Goal: Transaction & Acquisition: Download file/media

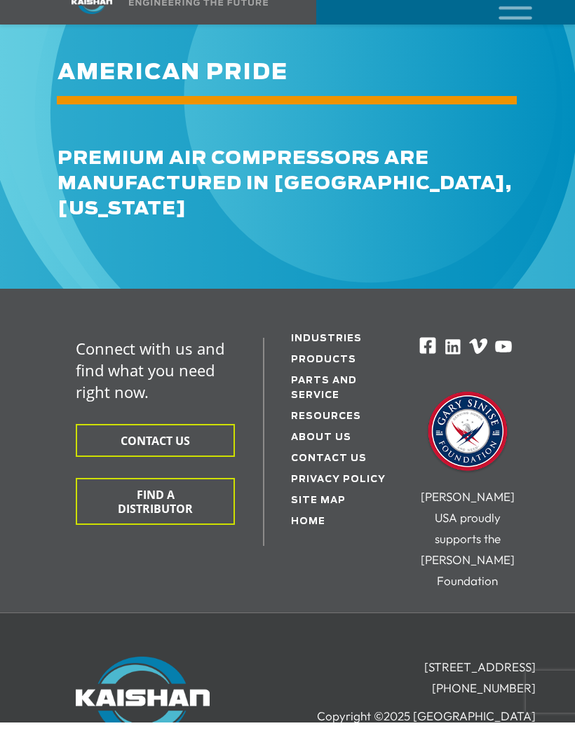
scroll to position [5976, 0]
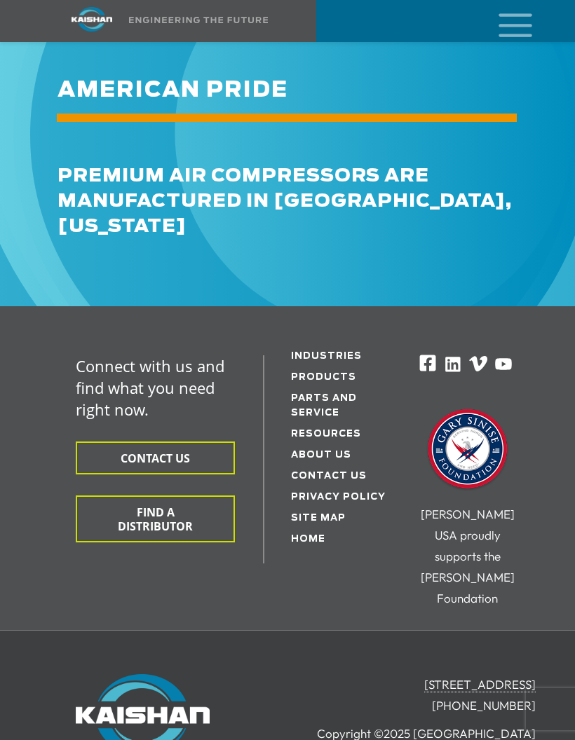
click at [321, 370] on link "Products" at bounding box center [343, 377] width 104 height 15
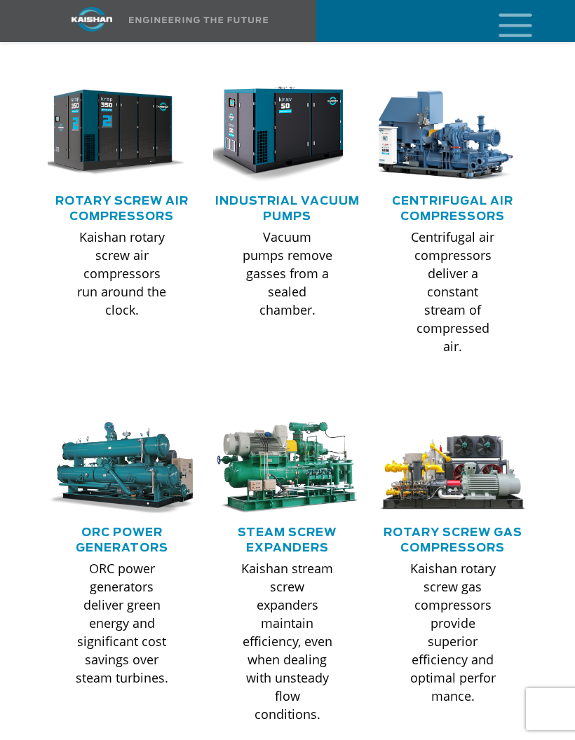
scroll to position [798, 0]
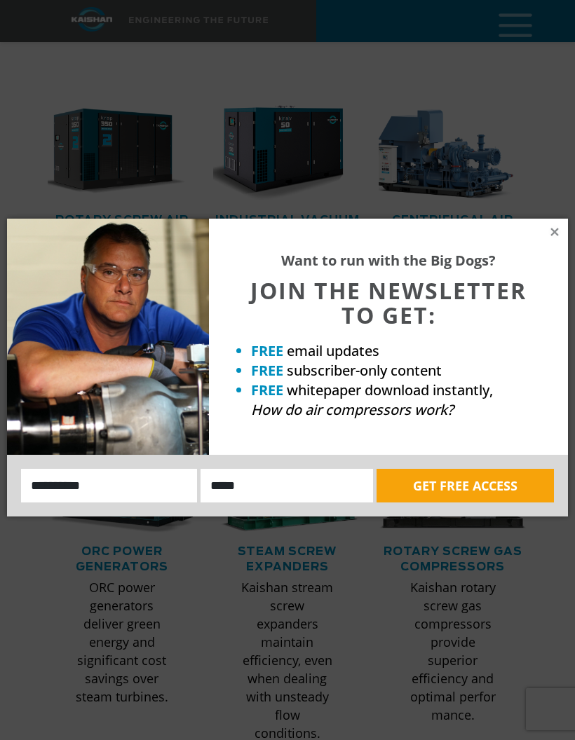
click at [566, 221] on div "Want to run with the Big Dogs? JOIN THE NEWSLETTER TO GET: FREE email updates F…" at bounding box center [388, 337] width 359 height 236
click at [560, 233] on icon at bounding box center [554, 232] width 13 height 13
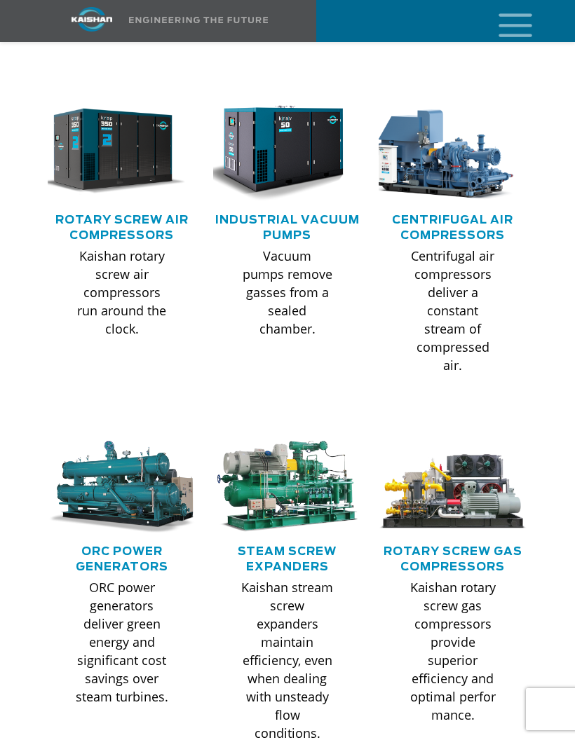
click at [306, 188] on div ".path{fill:none;stroke:#333;stroke-miterlimit:10;stroke-width:1.5px;}" at bounding box center [287, 157] width 165 height 111
click at [306, 108] on img at bounding box center [277, 152] width 149 height 100
click at [165, 214] on link "Rotary Screw Air Compressors" at bounding box center [121, 227] width 133 height 27
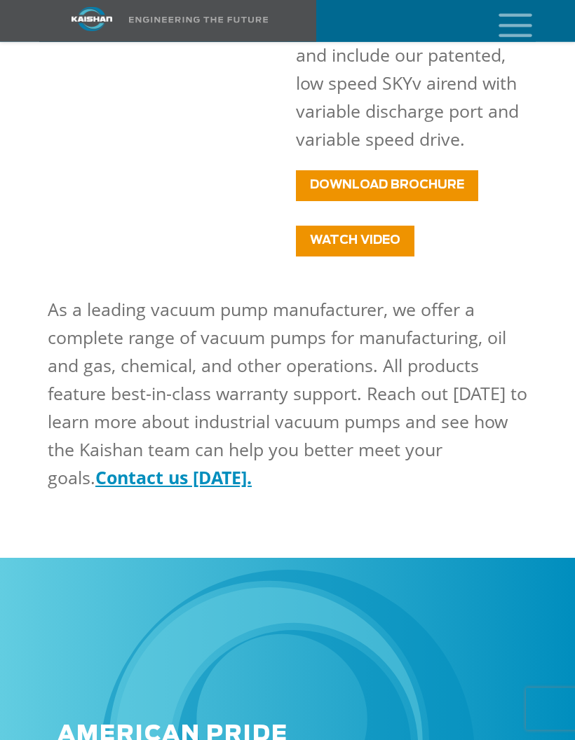
scroll to position [2955, 0]
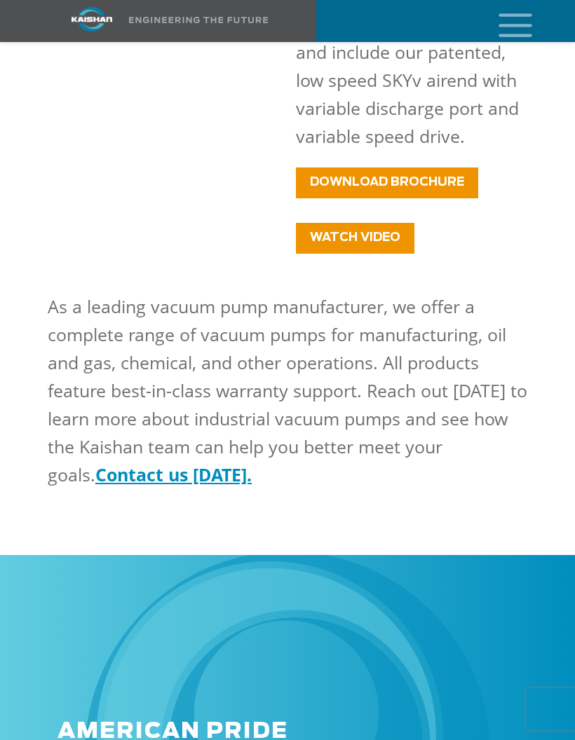
click at [354, 168] on link "DOWNLOAD BROCHURE" at bounding box center [387, 183] width 182 height 31
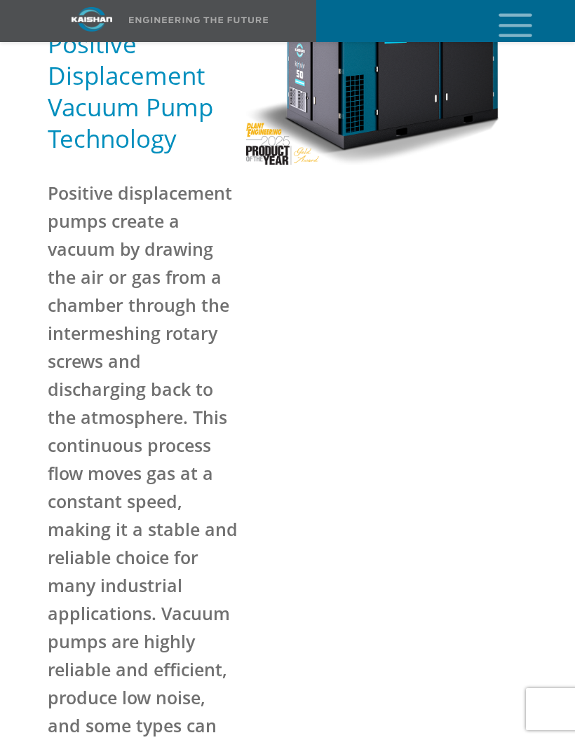
scroll to position [1925, 0]
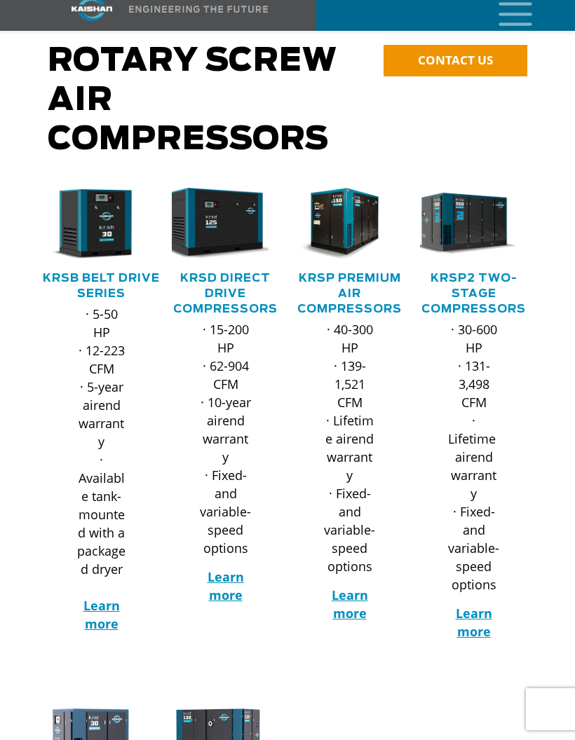
scroll to position [206, 0]
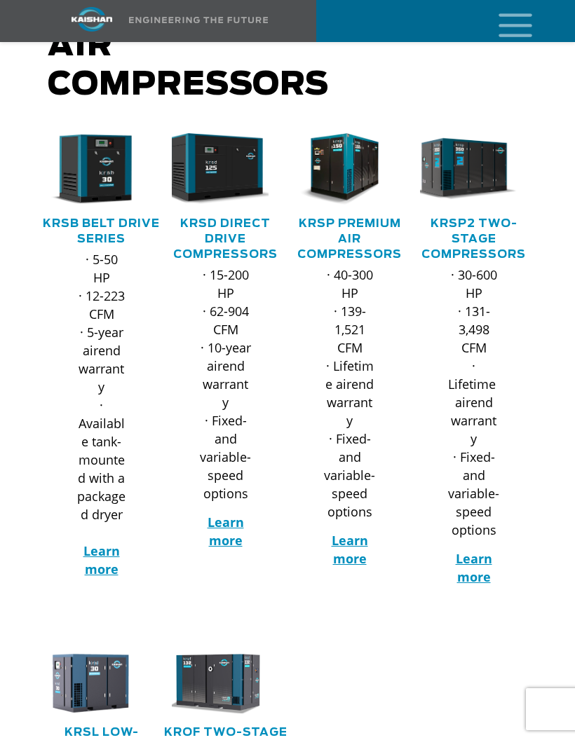
click at [263, 226] on link "KRSD Direct Drive Compressors" at bounding box center [225, 239] width 104 height 42
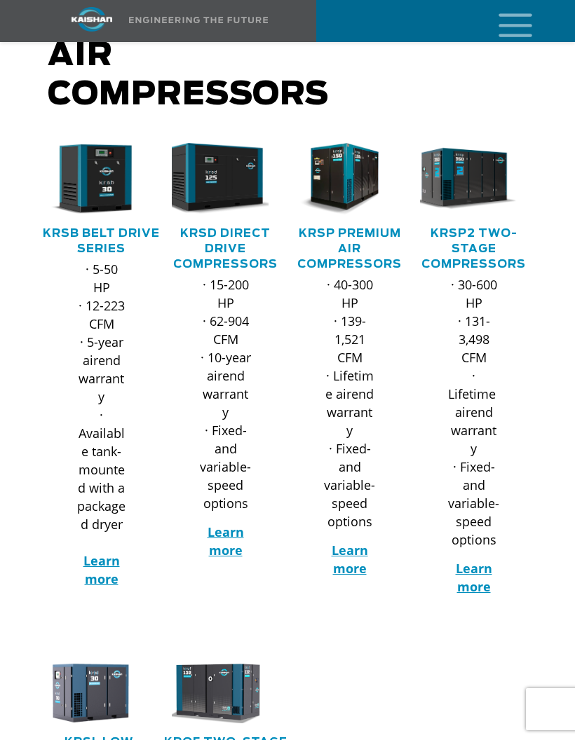
click at [121, 228] on link "KRSB Belt Drive Series" at bounding box center [101, 241] width 117 height 27
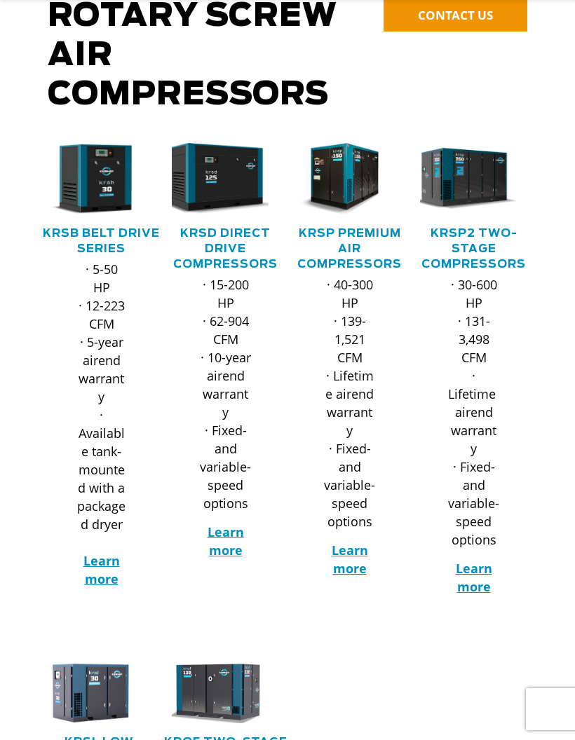
scroll to position [252, 0]
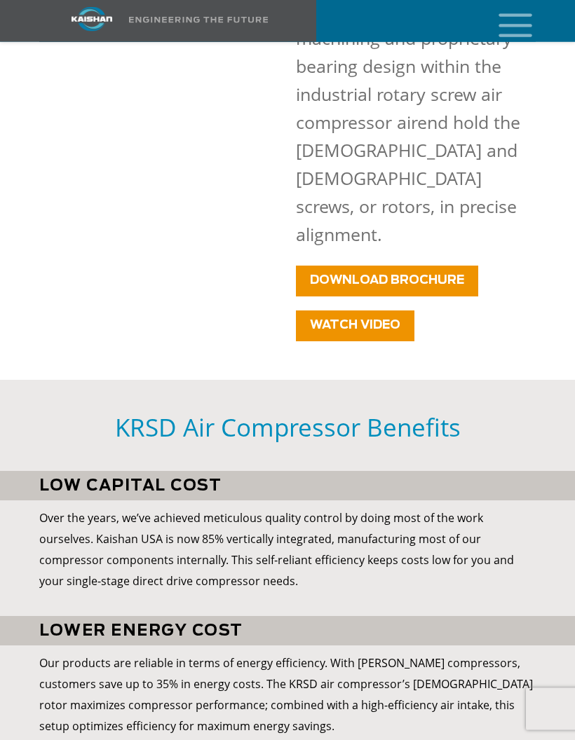
click at [353, 275] on span "DOWNLOAD BROCHURE" at bounding box center [387, 281] width 154 height 12
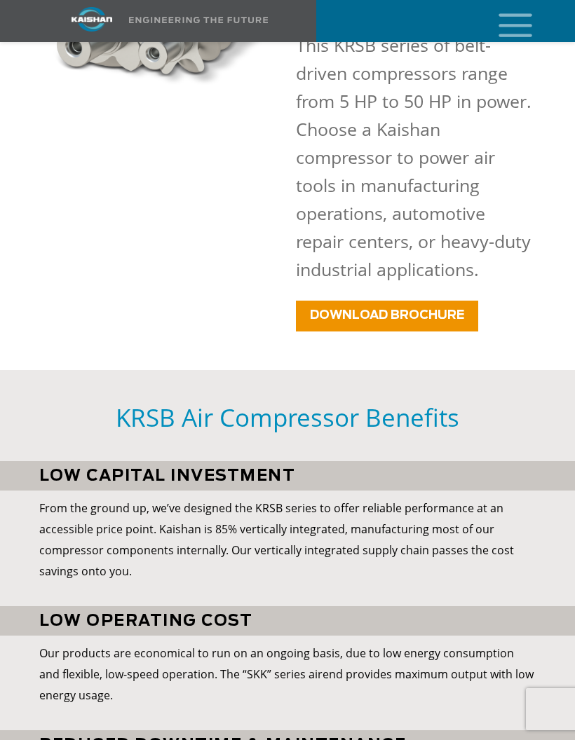
scroll to position [1135, 0]
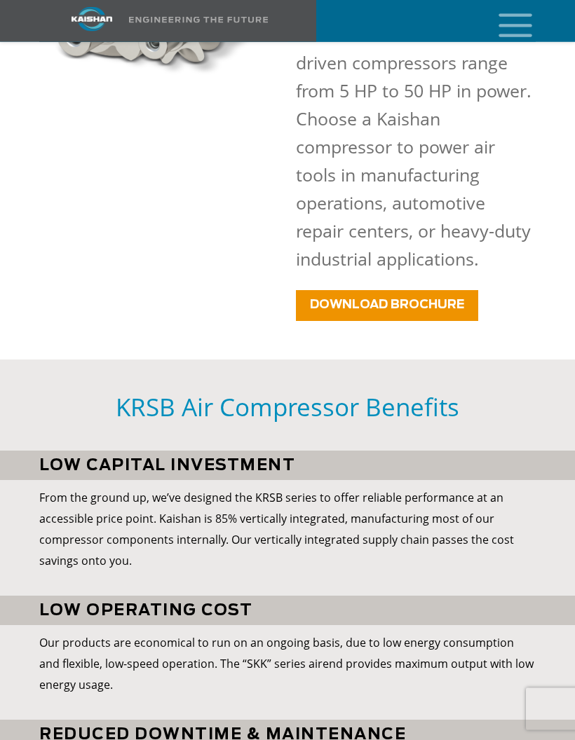
click at [350, 291] on link "DOWNLOAD BROCHURE" at bounding box center [387, 306] width 182 height 31
